Goal: Information Seeking & Learning: Learn about a topic

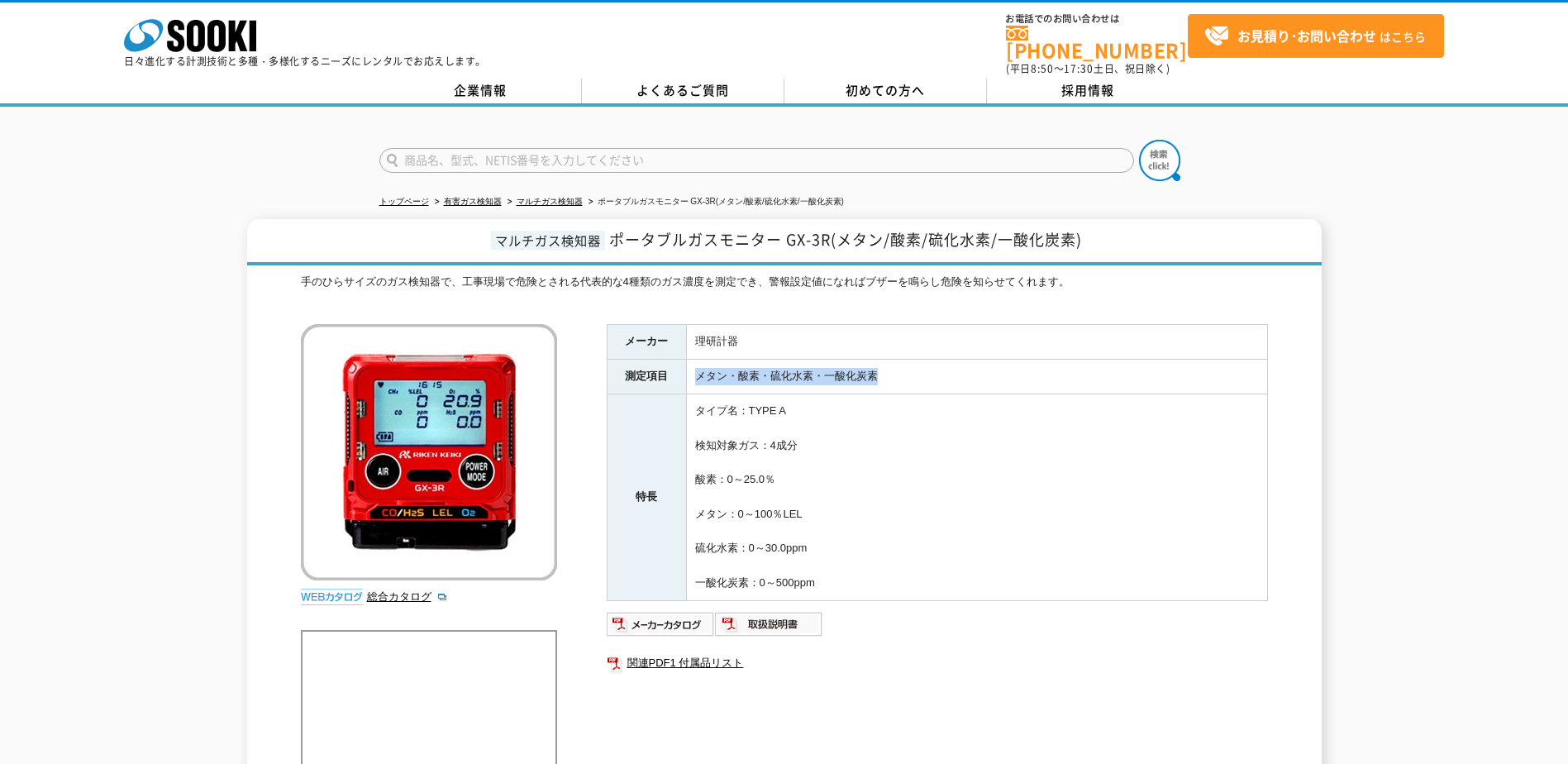
drag, startPoint x: 887, startPoint y: 359, endPoint x: 700, endPoint y: 375, distance: 187.7
click at [700, 375] on td "メタン・酸素・硫化水素・一酸化炭素" at bounding box center [977, 377] width 581 height 35
drag, startPoint x: 700, startPoint y: 375, endPoint x: 810, endPoint y: 366, distance: 110.4
copy td "メタン・酸素・硫化水素・一酸化炭素"
drag, startPoint x: 1074, startPoint y: 224, endPoint x: 841, endPoint y: 235, distance: 233.3
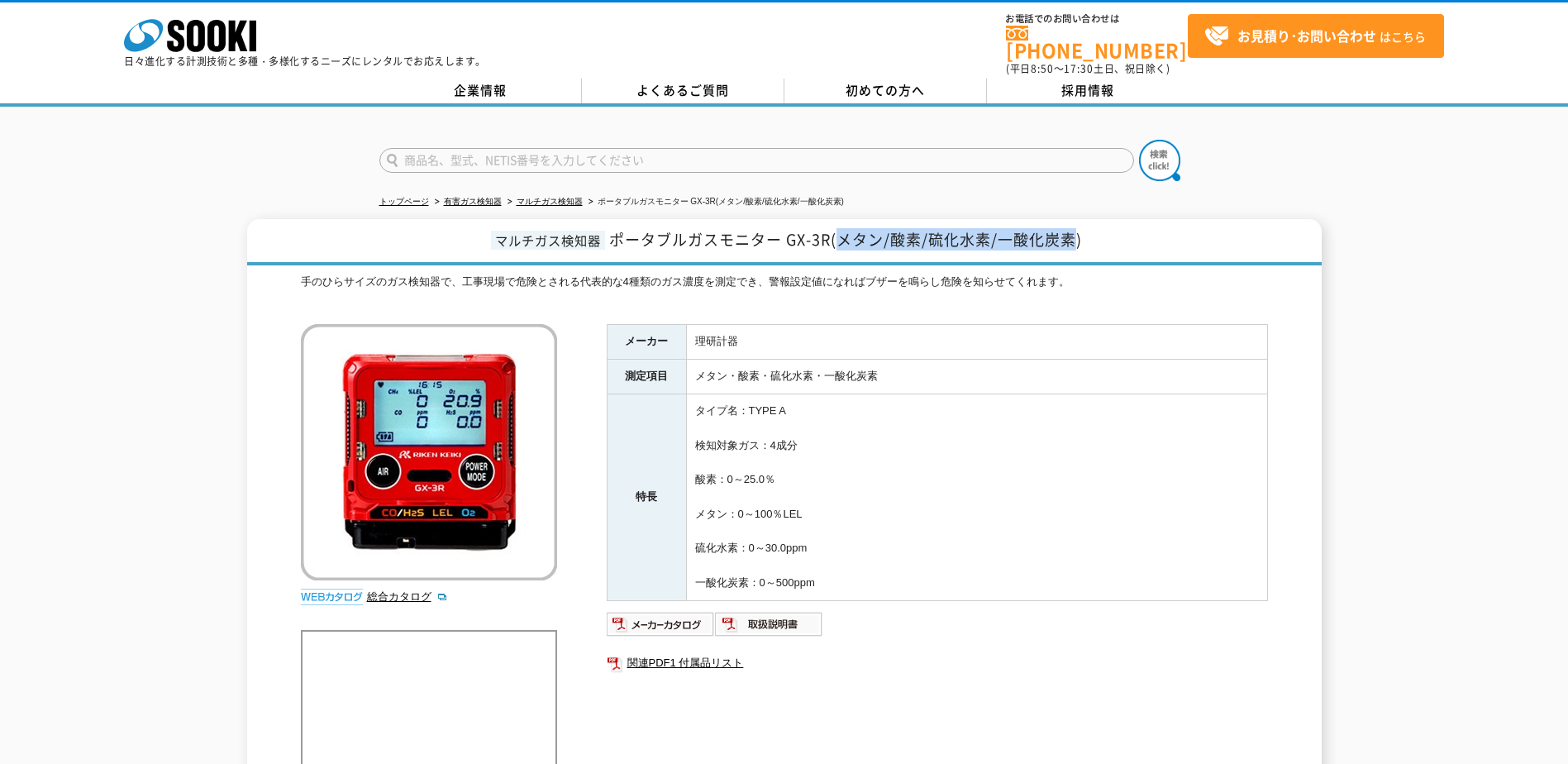
click at [841, 235] on span "ポータブルガスモニター GX-3R(メタン/酸素/硫化水素/一酸化炭素)" at bounding box center [846, 239] width 473 height 23
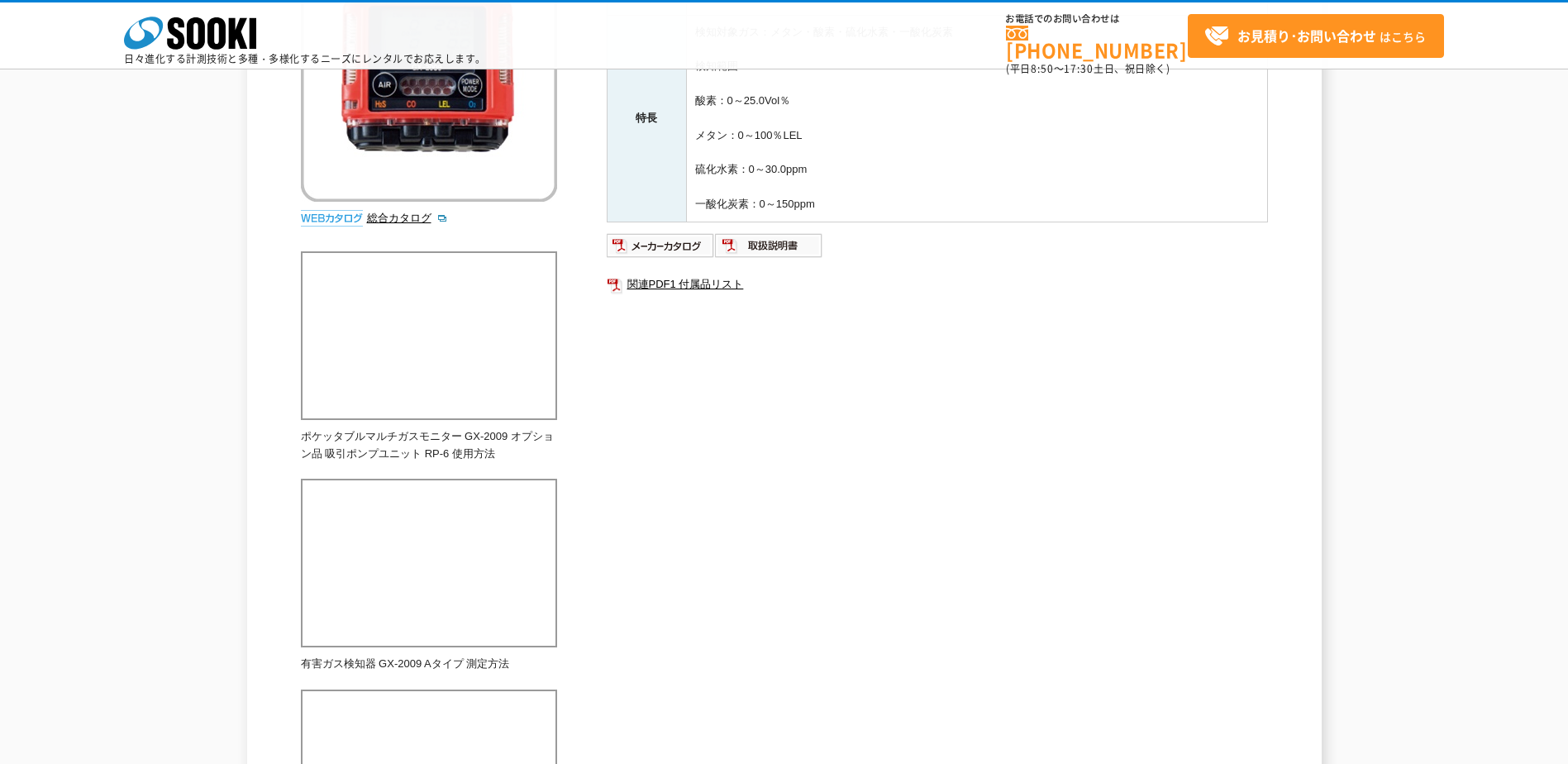
scroll to position [579, 0]
